Goal: Find specific page/section: Find specific page/section

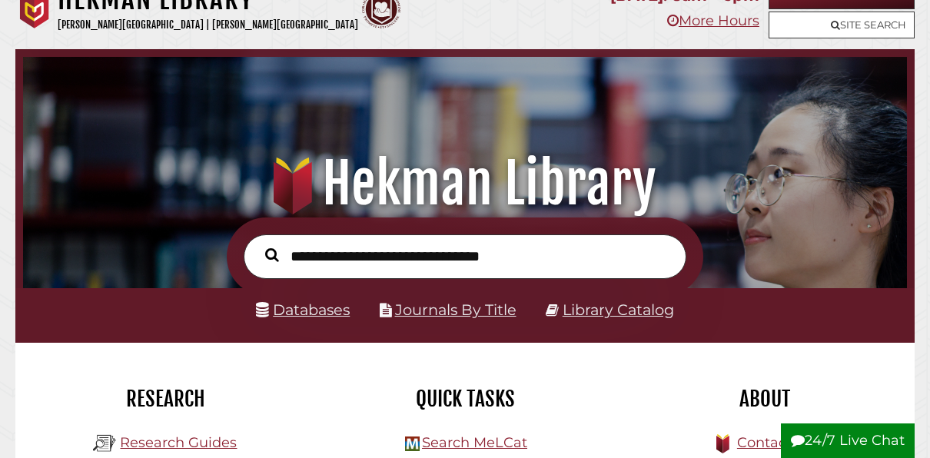
scroll to position [28, 0]
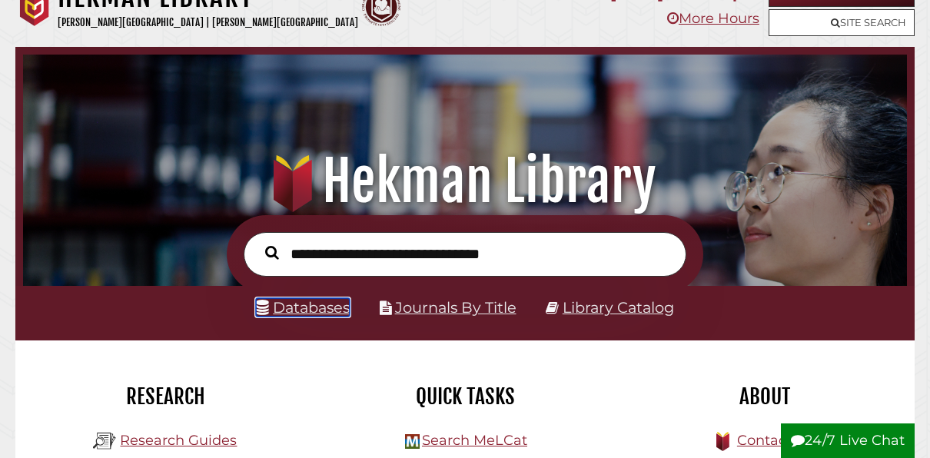
click at [333, 309] on link "Databases" at bounding box center [303, 307] width 94 height 18
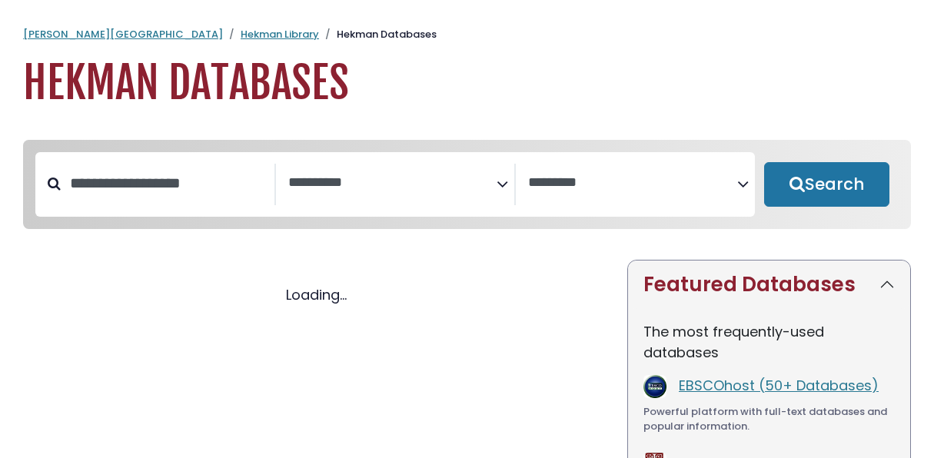
select select "Database Subject Filter"
select select "Database Vendors Filter"
select select "Database Subject Filter"
select select "Database Vendors Filter"
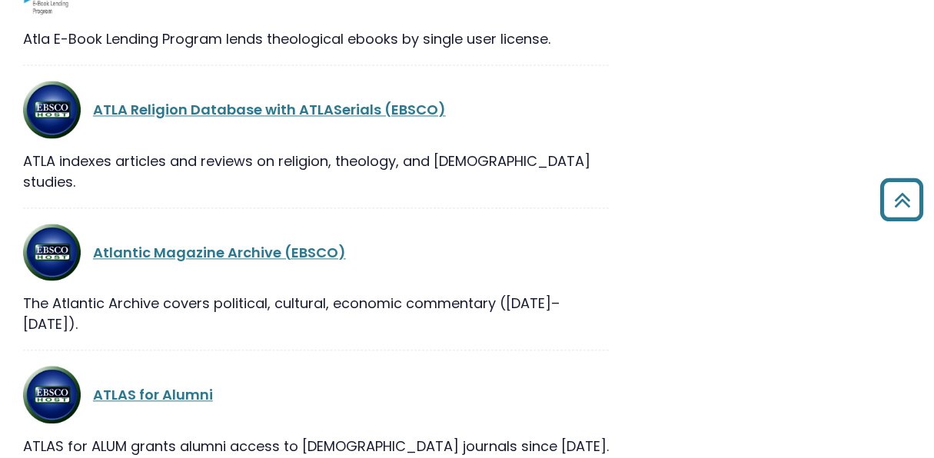
scroll to position [4266, 0]
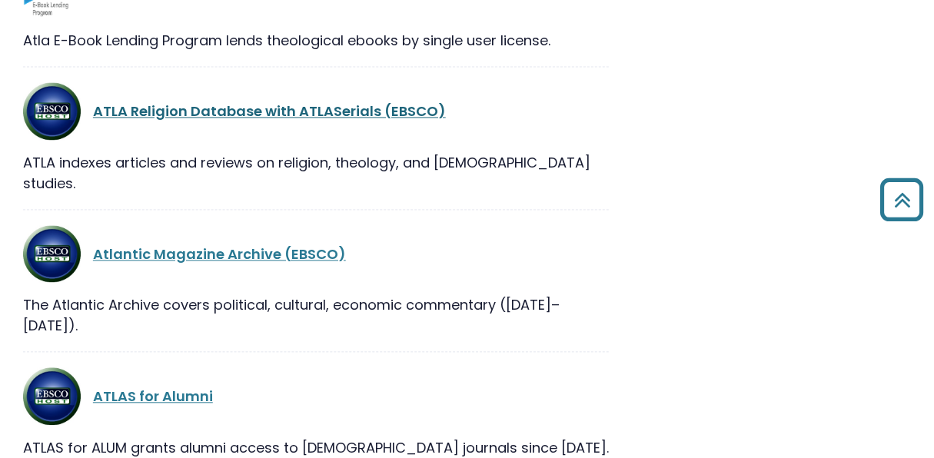
click at [244, 105] on link "ATLA Religion Database with ATLASerials (EBSCO)" at bounding box center [269, 110] width 353 height 19
